Goal: Task Accomplishment & Management: Manage account settings

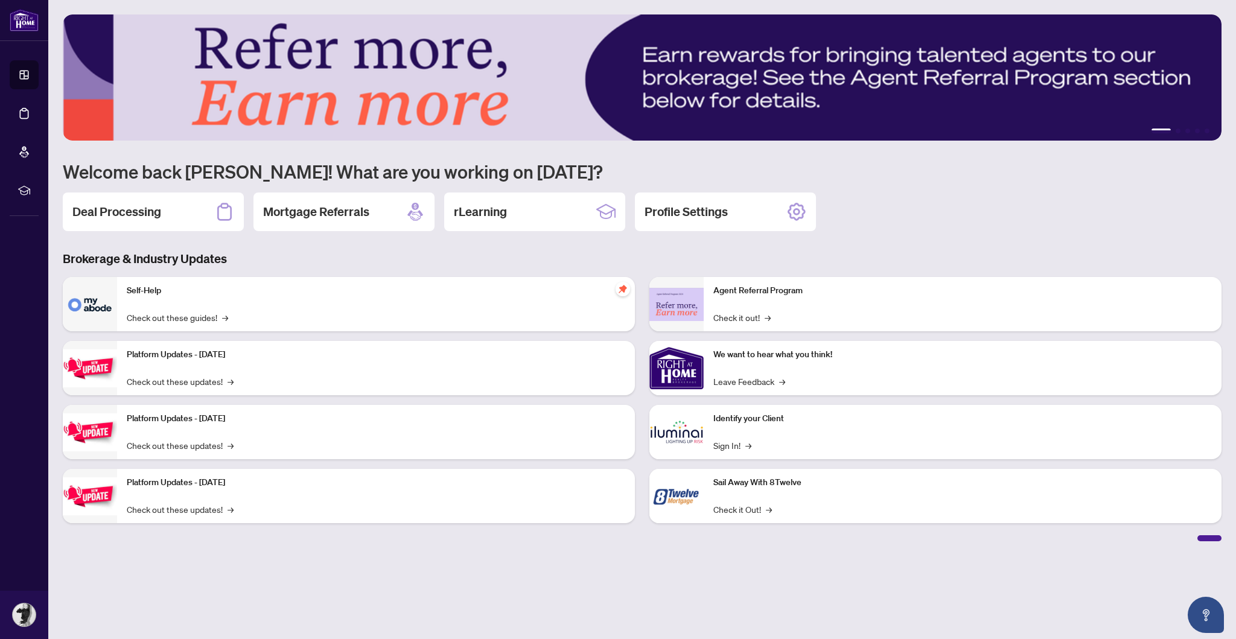
click at [25, 118] on icon at bounding box center [24, 113] width 12 height 12
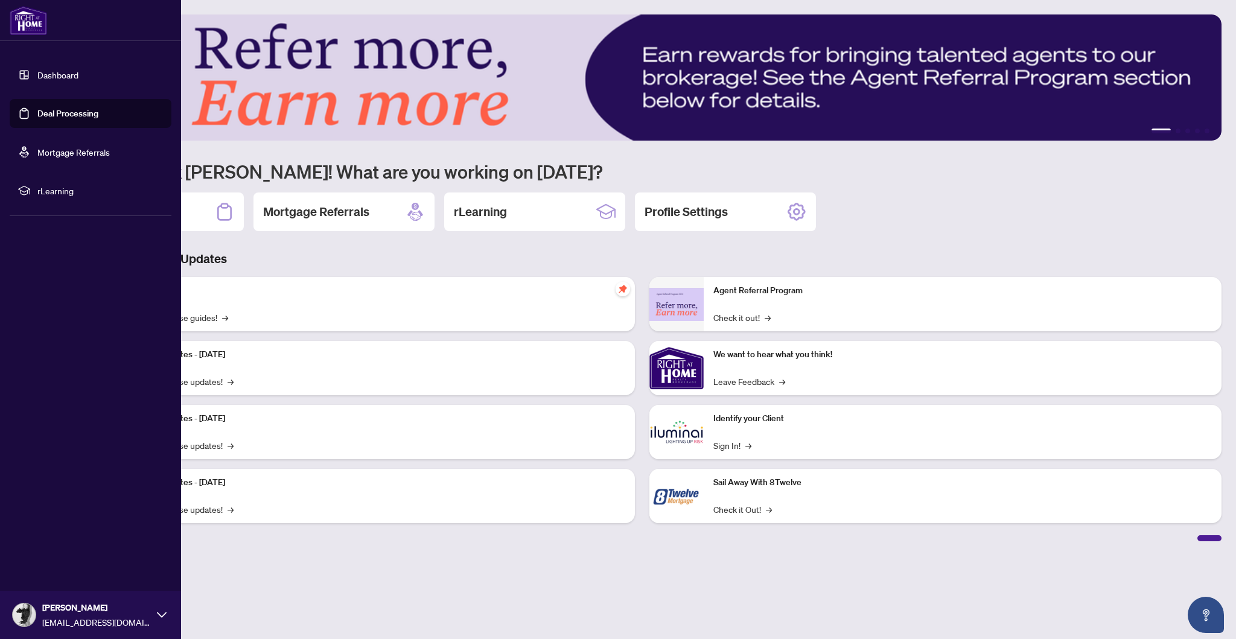
click at [87, 110] on link "Deal Processing" at bounding box center [67, 113] width 61 height 11
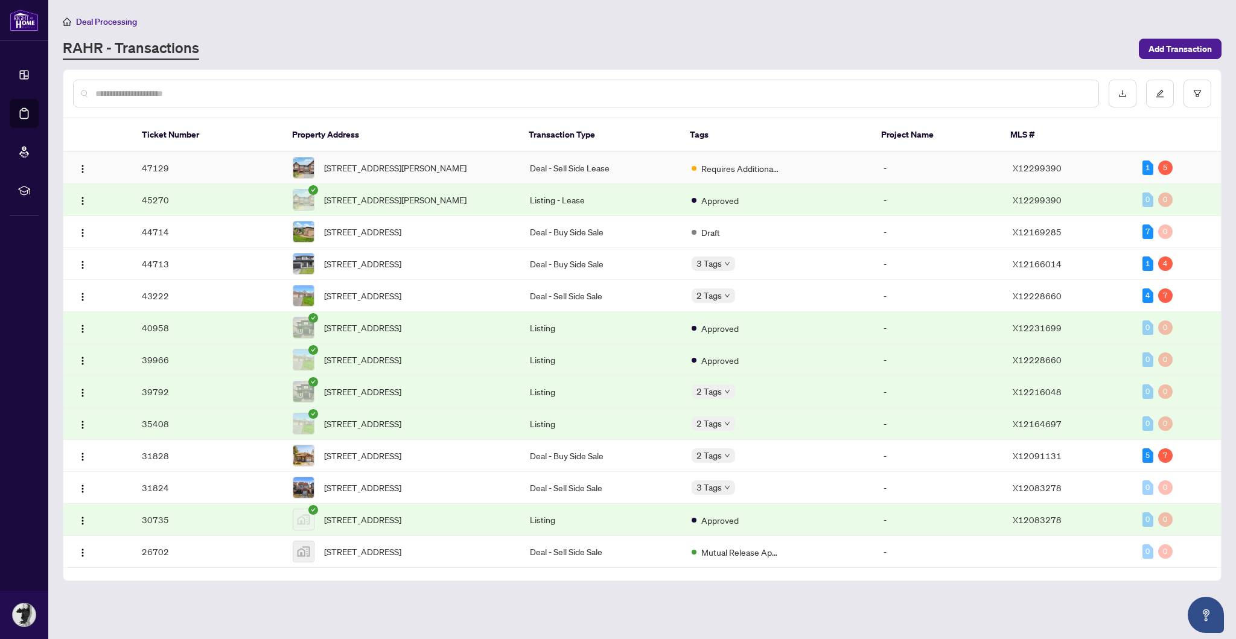
click at [457, 163] on span "[STREET_ADDRESS][PERSON_NAME]" at bounding box center [395, 167] width 142 height 13
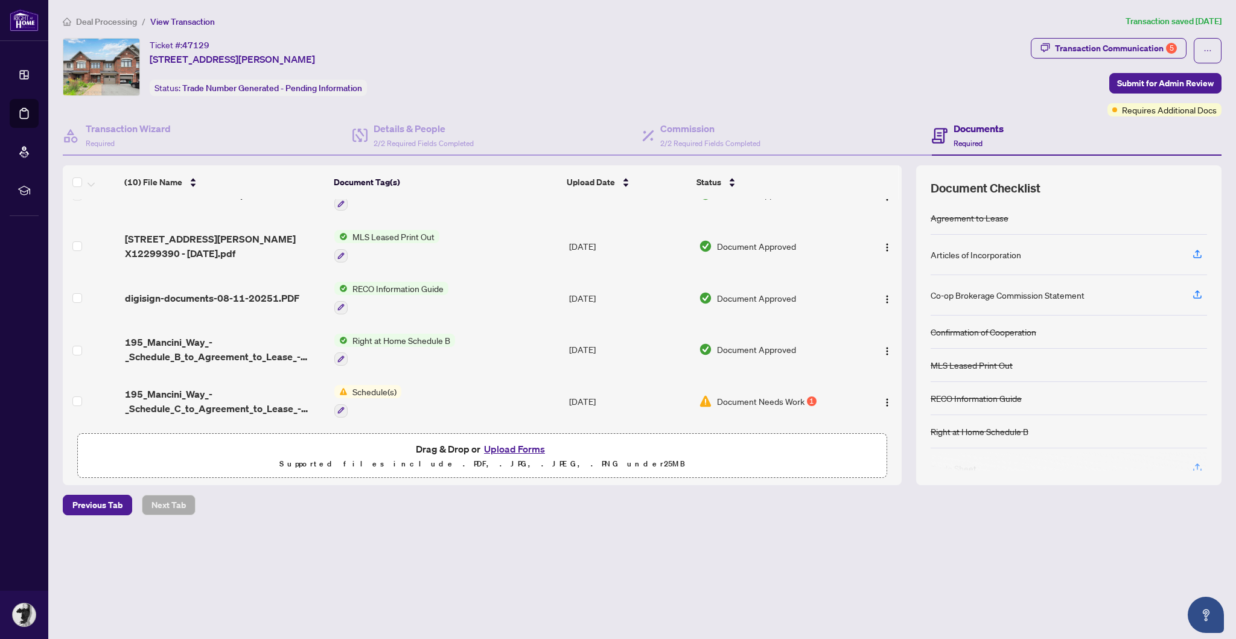
scroll to position [234, 0]
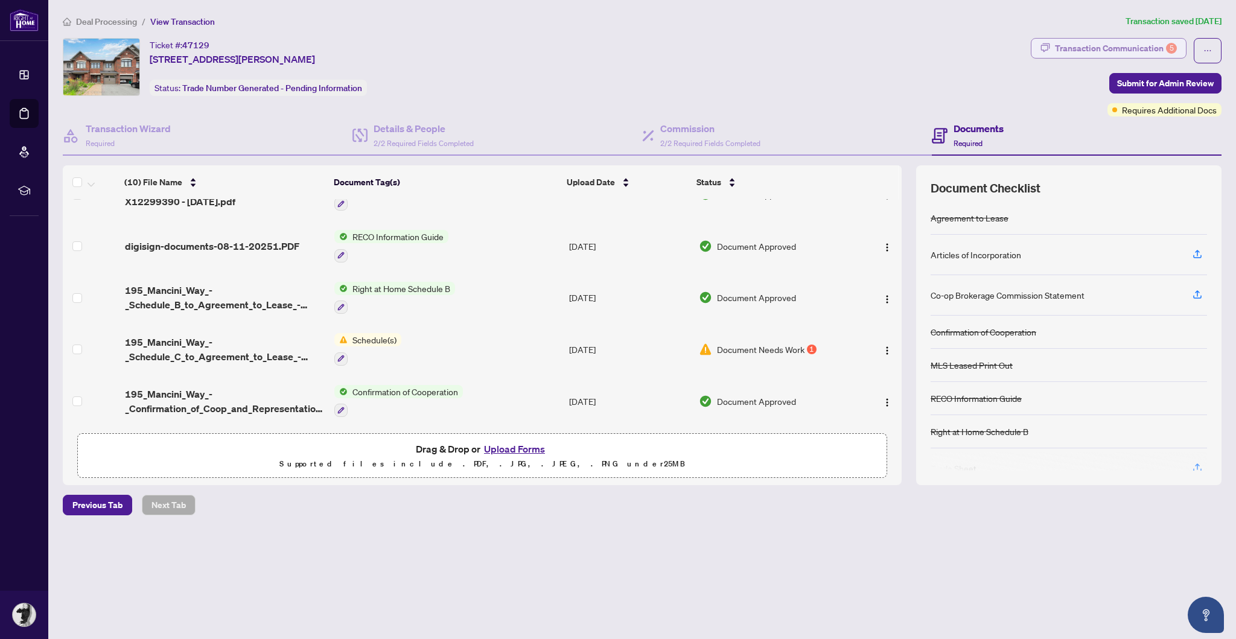
click at [1130, 45] on div "Transaction Communication 5" at bounding box center [1116, 48] width 122 height 19
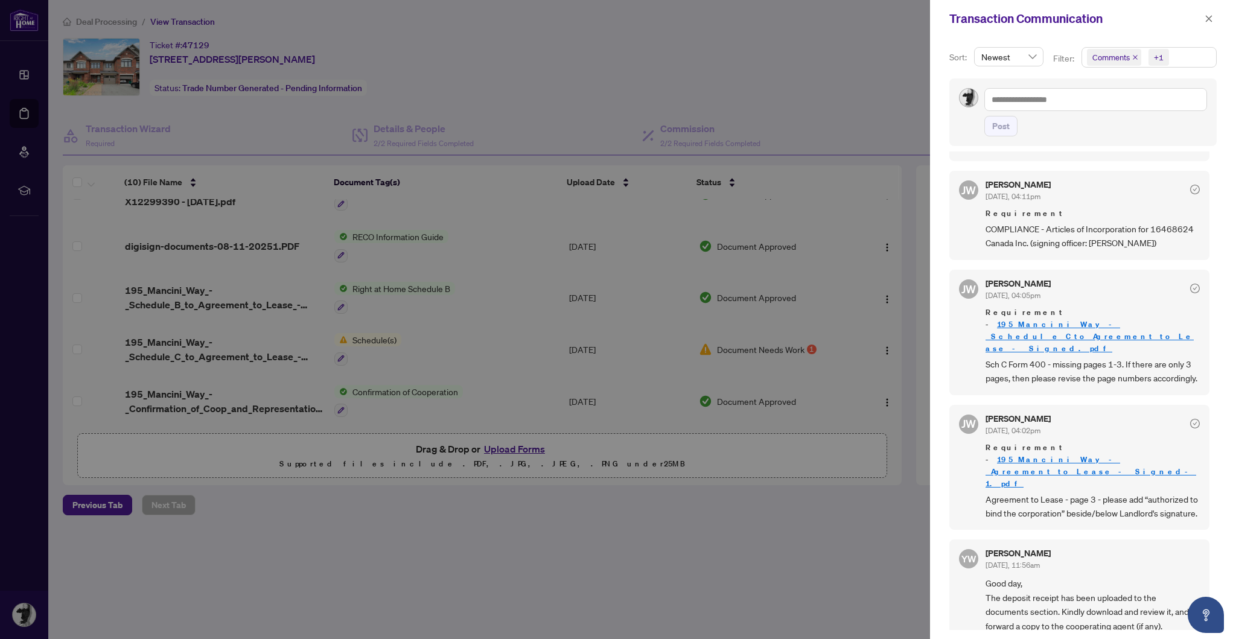
scroll to position [582, 0]
click at [463, 329] on div at bounding box center [618, 319] width 1236 height 639
click at [442, 331] on div at bounding box center [618, 319] width 1236 height 639
click at [630, 574] on div at bounding box center [618, 319] width 1236 height 639
click at [1210, 16] on icon "close" at bounding box center [1209, 18] width 7 height 7
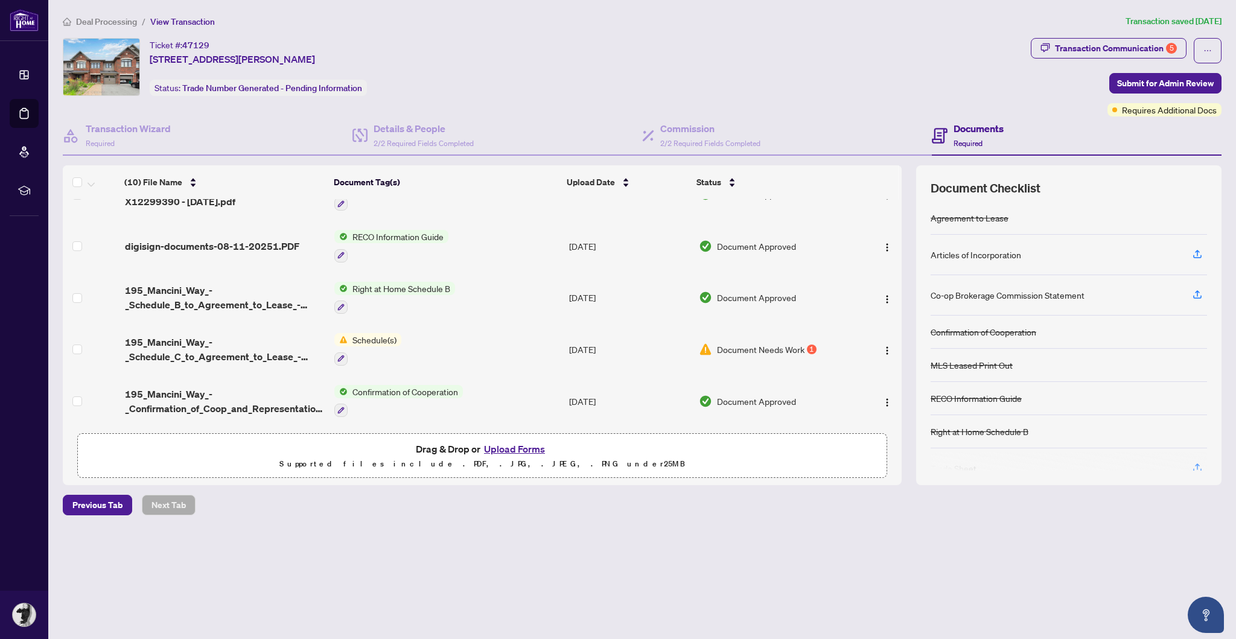
click at [481, 329] on td "Schedule(s)" at bounding box center [446, 349] width 235 height 52
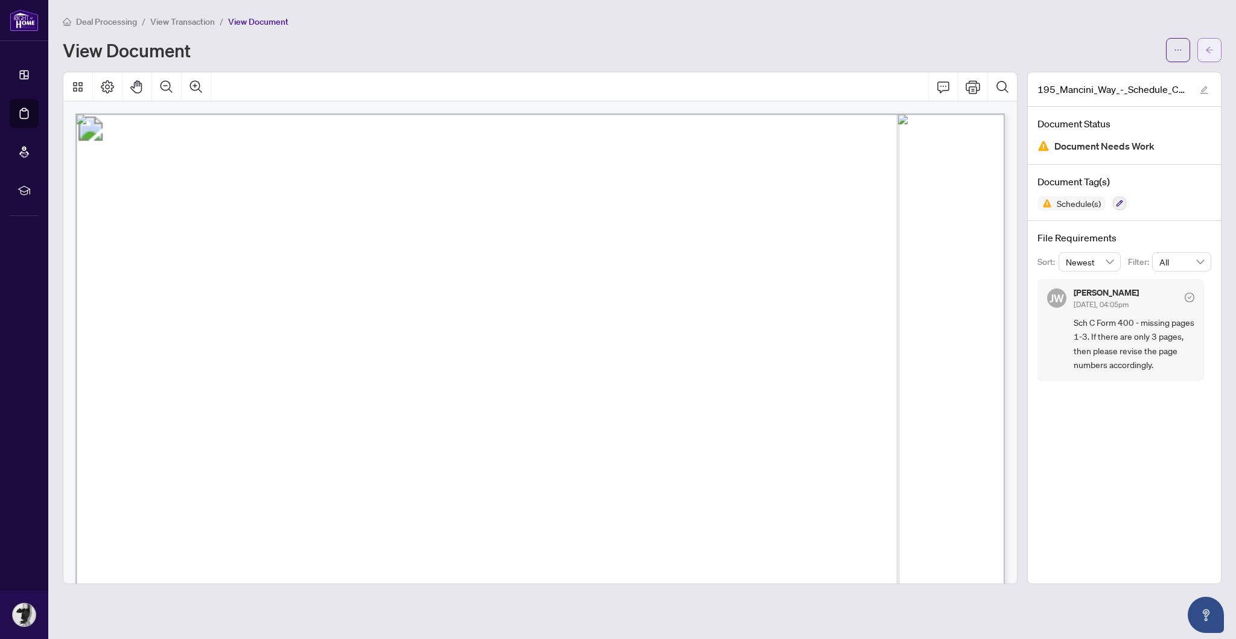
click at [1213, 40] on span "button" at bounding box center [1209, 49] width 8 height 19
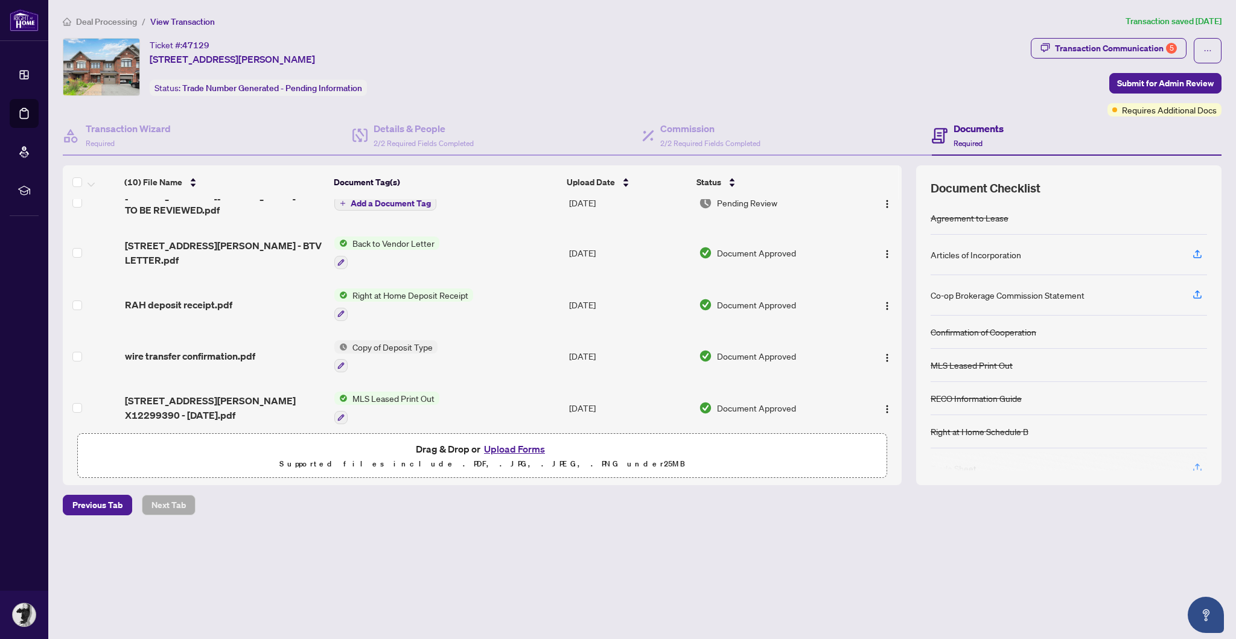
scroll to position [16, 0]
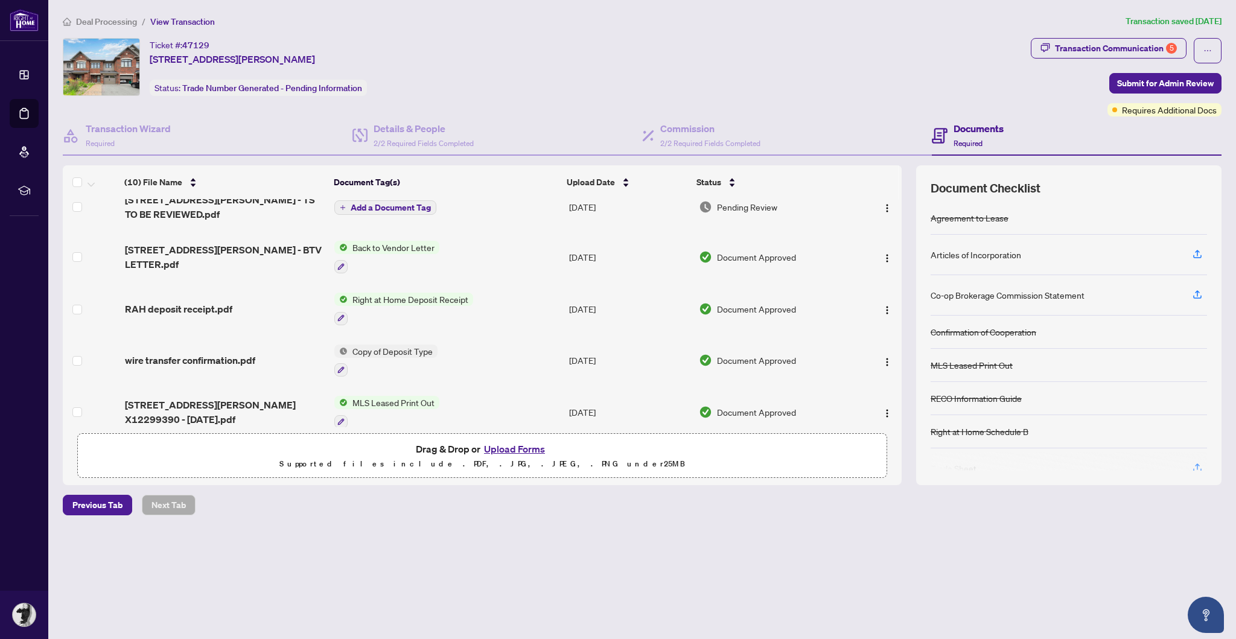
click at [240, 237] on td "[STREET_ADDRESS][PERSON_NAME] - BTV LETTER.pdf" at bounding box center [224, 257] width 209 height 52
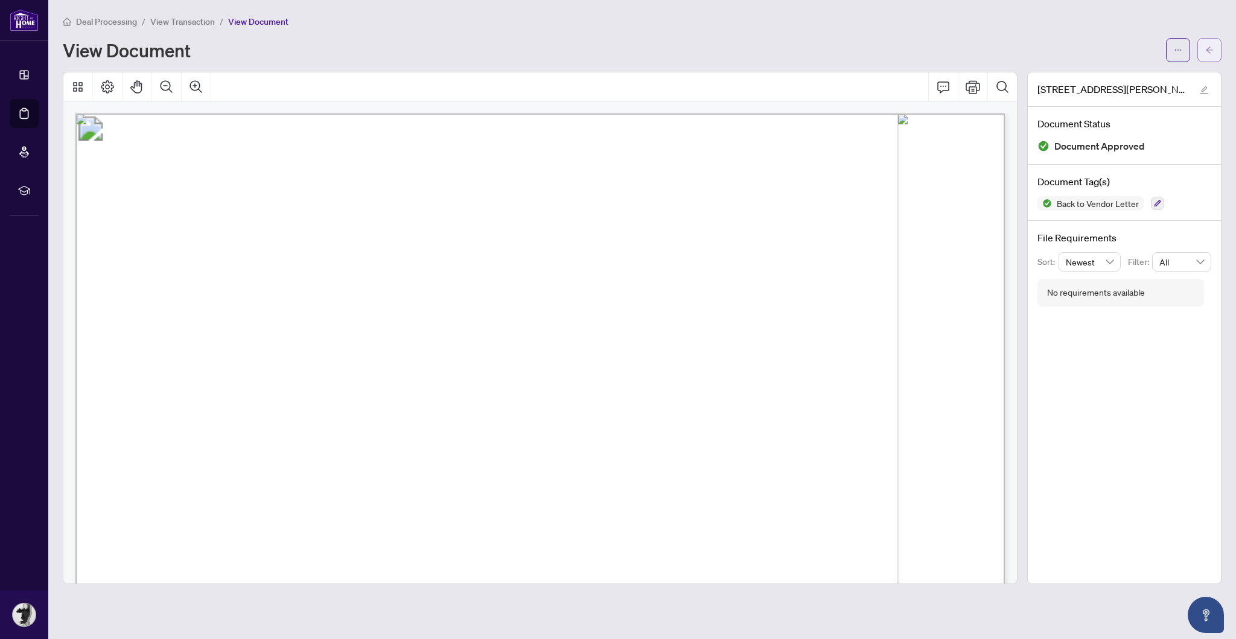
click at [1210, 42] on span "button" at bounding box center [1209, 49] width 8 height 19
